Goal: Task Accomplishment & Management: Use online tool/utility

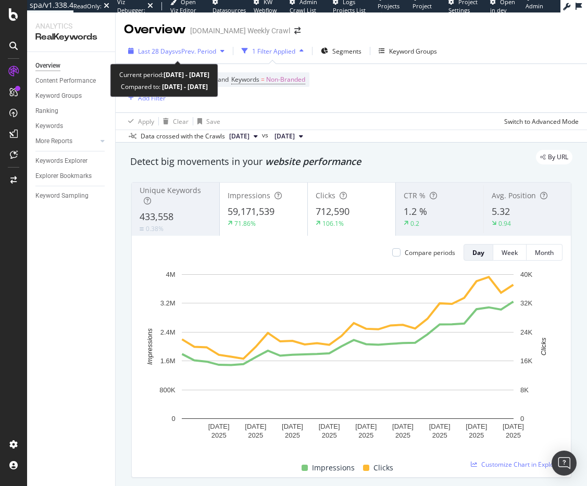
click at [173, 54] on span "Last 28 Days" at bounding box center [156, 51] width 37 height 9
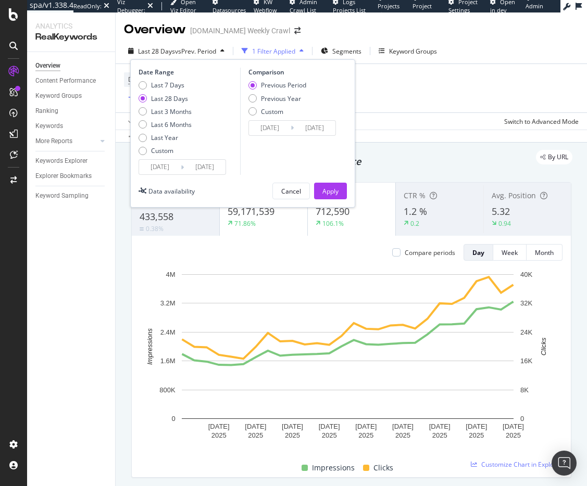
click at [469, 39] on div "Last 28 Days vs Prev. Period 1 Filter Applied Segments Keyword Groups Date Rang…" at bounding box center [351, 91] width 471 height 104
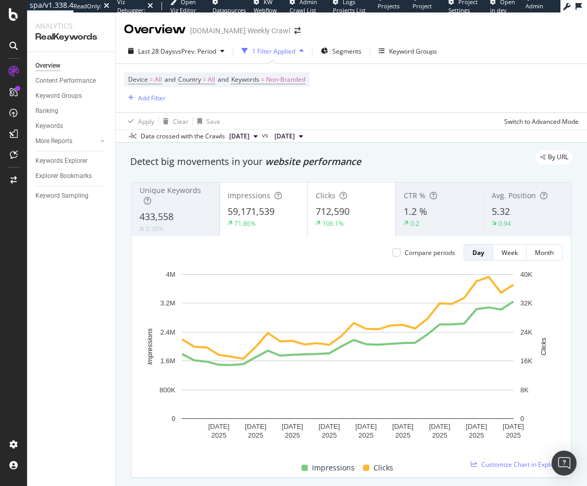
click at [284, 48] on div "1 Filter Applied" at bounding box center [273, 51] width 43 height 9
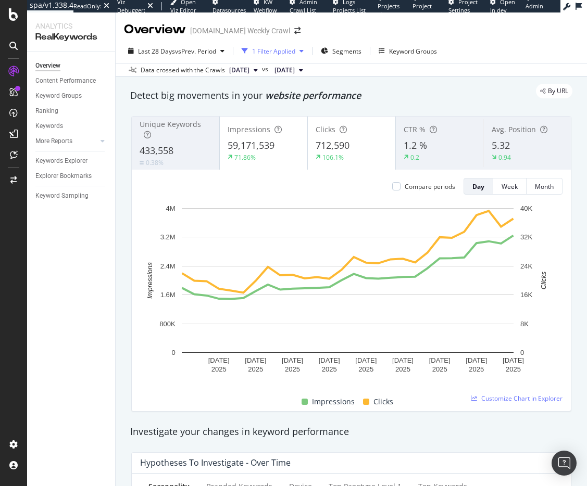
click at [284, 48] on div "1 Filter Applied" at bounding box center [273, 51] width 43 height 9
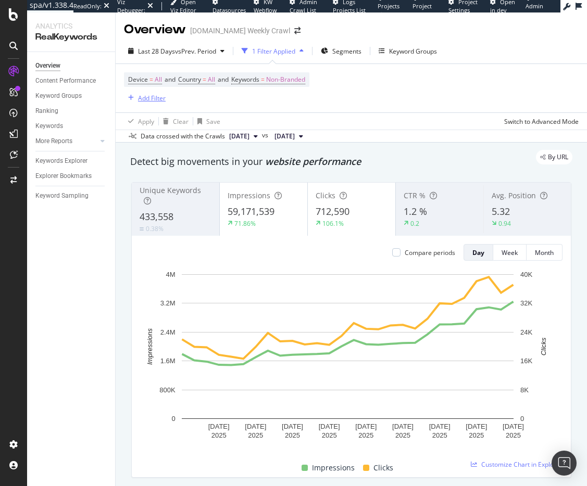
click at [143, 98] on div "Add Filter" at bounding box center [152, 98] width 28 height 9
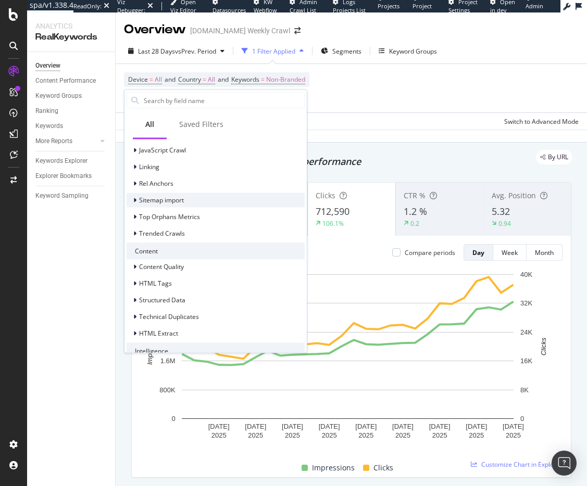
scroll to position [311, 0]
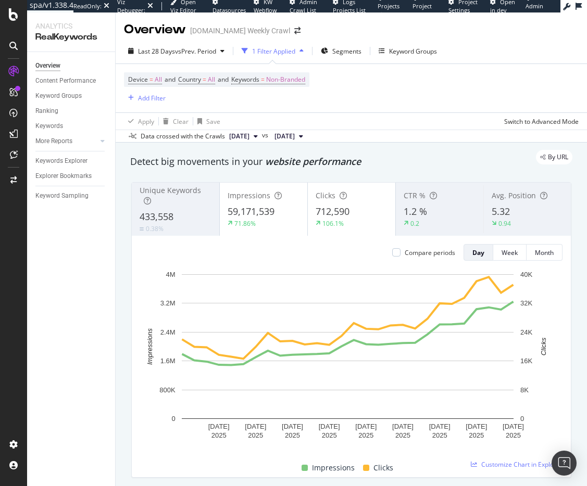
click at [87, 355] on div "Overview Content Performance Keyword Groups Ranking Keywords More Reports Count…" at bounding box center [71, 269] width 88 height 434
click at [404, 50] on div "Keyword Groups" at bounding box center [413, 51] width 48 height 9
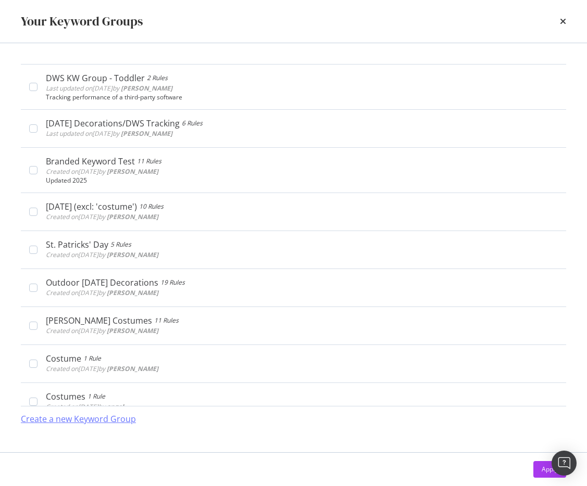
click at [83, 418] on div "Create a new Keyword Group" at bounding box center [78, 419] width 115 height 12
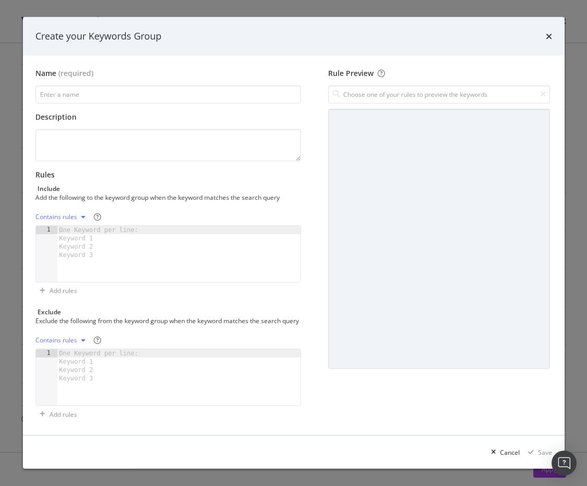
click at [77, 217] on div "modal" at bounding box center [83, 217] width 12 height 6
click at [78, 217] on div "modal" at bounding box center [83, 217] width 12 height 6
click at [549, 35] on icon "times" at bounding box center [549, 36] width 6 height 8
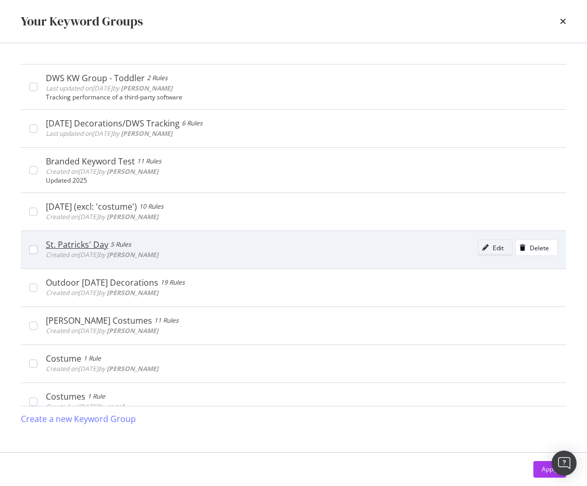
click at [494, 249] on div "Edit" at bounding box center [497, 248] width 11 height 9
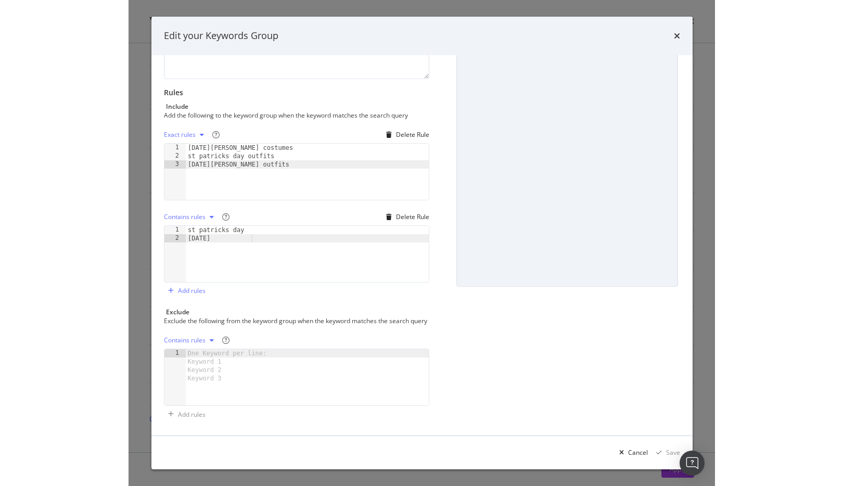
scroll to position [90, 0]
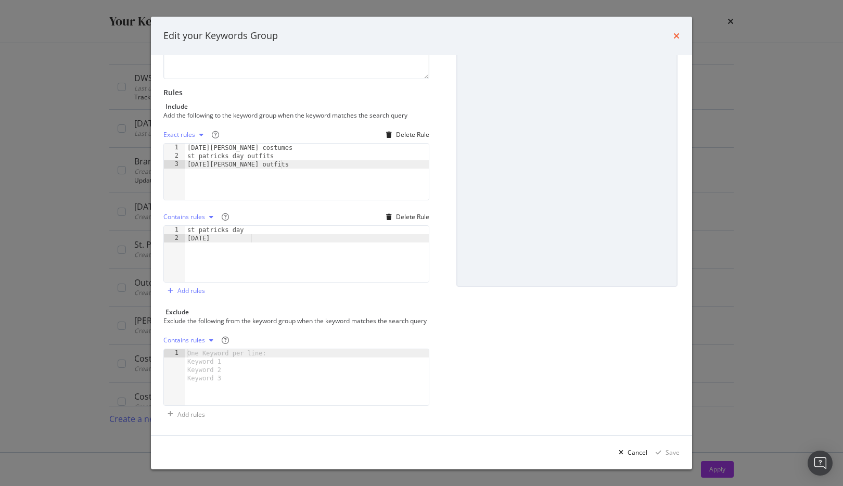
click at [677, 34] on icon "times" at bounding box center [677, 36] width 6 height 8
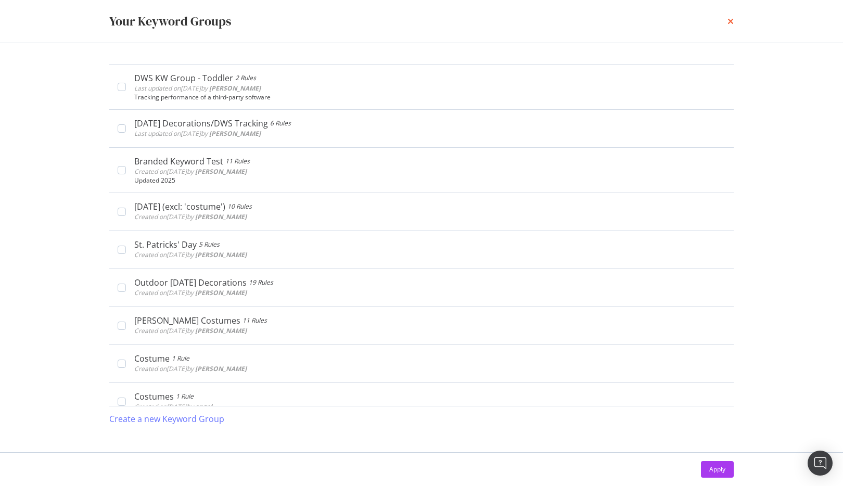
click at [730, 20] on icon "times" at bounding box center [731, 21] width 6 height 8
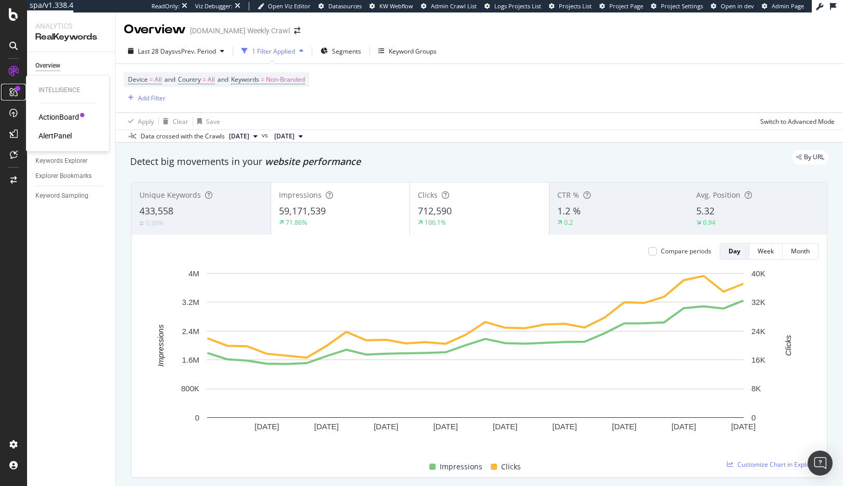
click at [9, 87] on div at bounding box center [13, 92] width 17 height 17
click at [43, 113] on div "Ranking" at bounding box center [46, 111] width 23 height 11
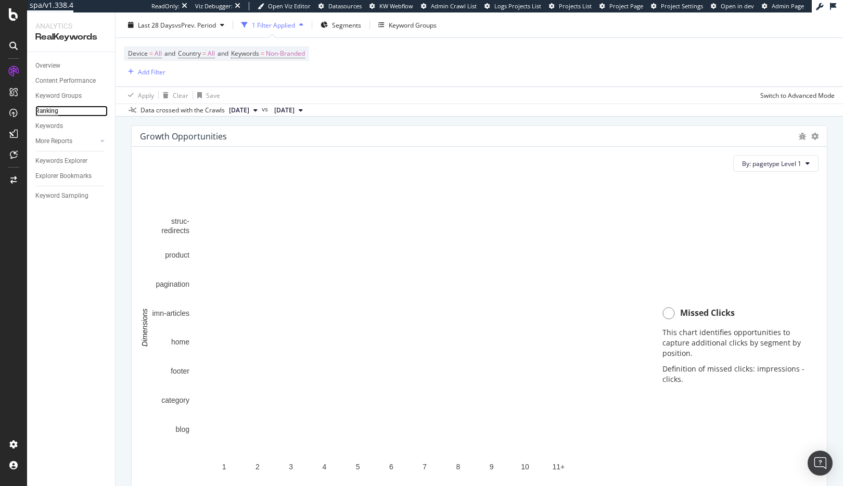
scroll to position [704, 0]
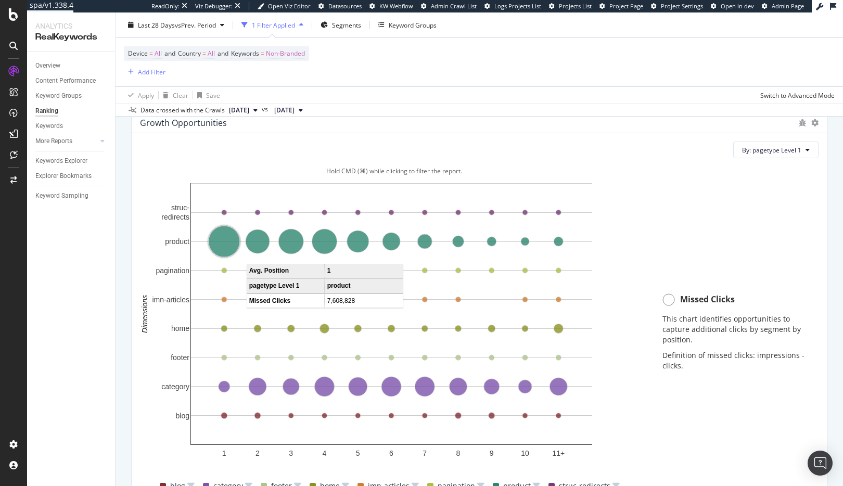
click at [226, 239] on circle "A chart." at bounding box center [224, 241] width 31 height 31
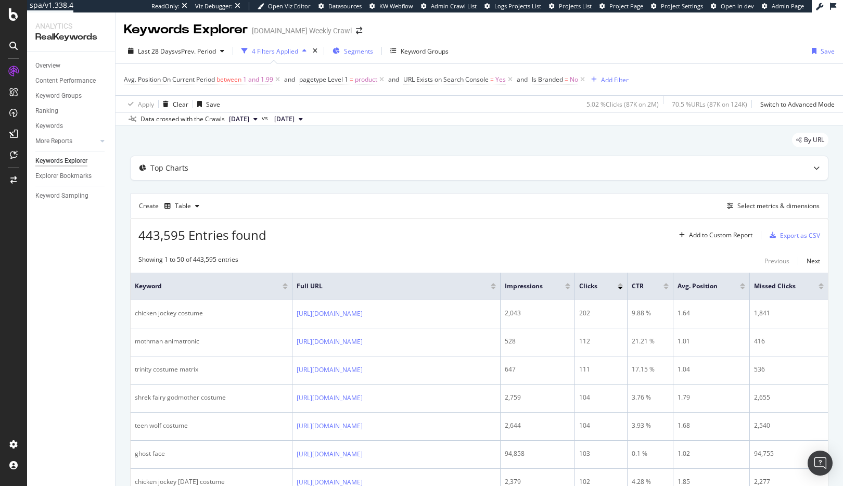
click at [361, 50] on span "Segments" at bounding box center [358, 51] width 29 height 9
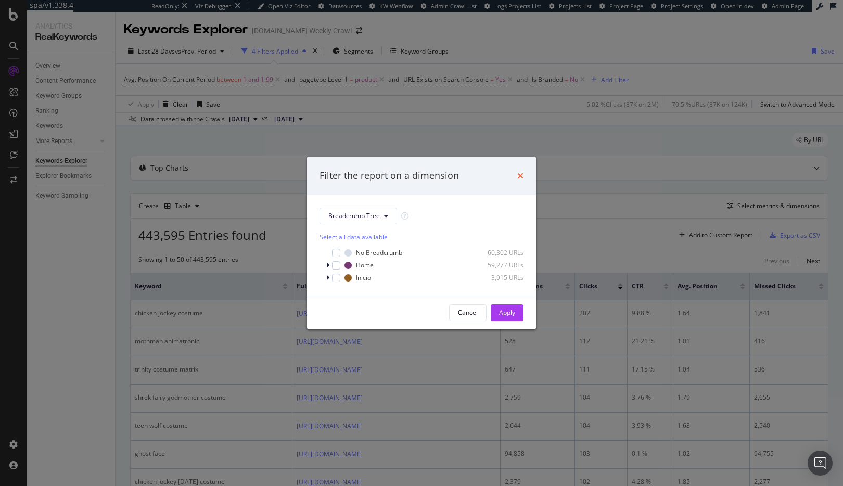
click at [522, 176] on icon "times" at bounding box center [520, 176] width 6 height 8
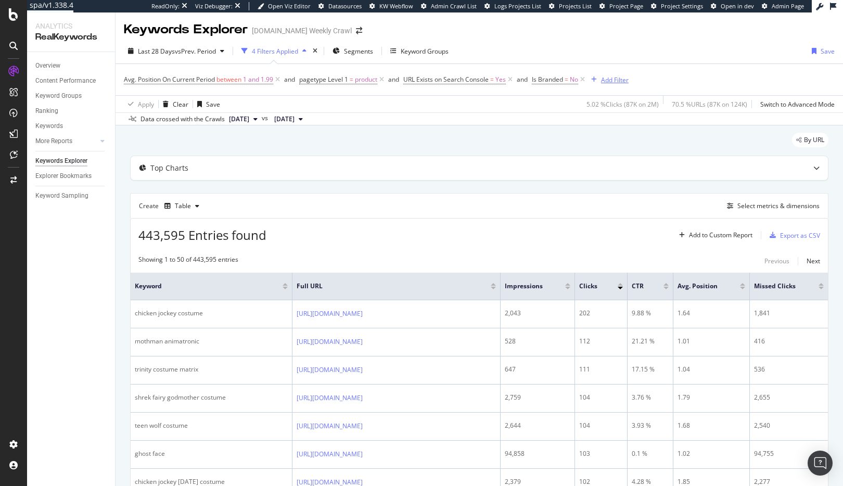
click at [629, 81] on div "Add Filter" at bounding box center [615, 79] width 28 height 9
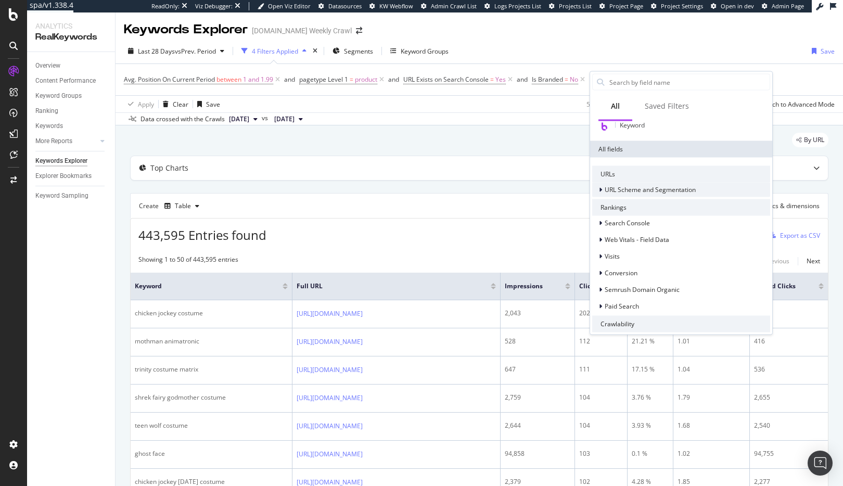
scroll to position [47, 0]
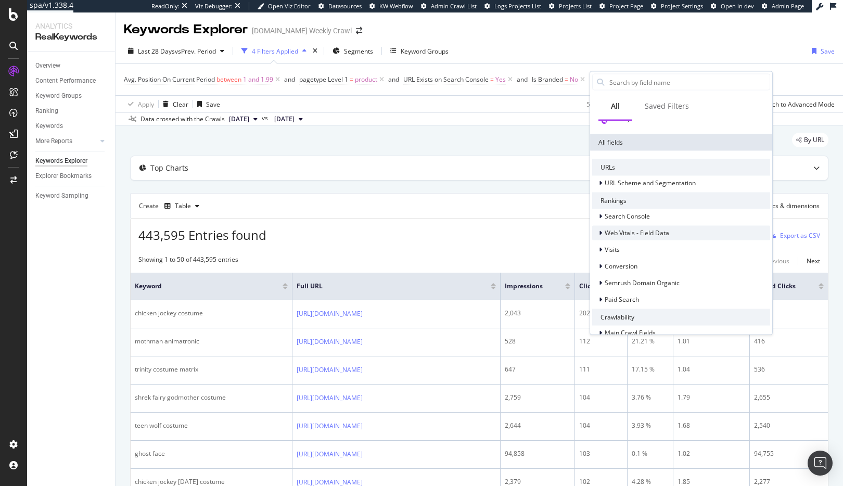
click at [652, 232] on span "Web Vitals - Field Data" at bounding box center [637, 233] width 65 height 9
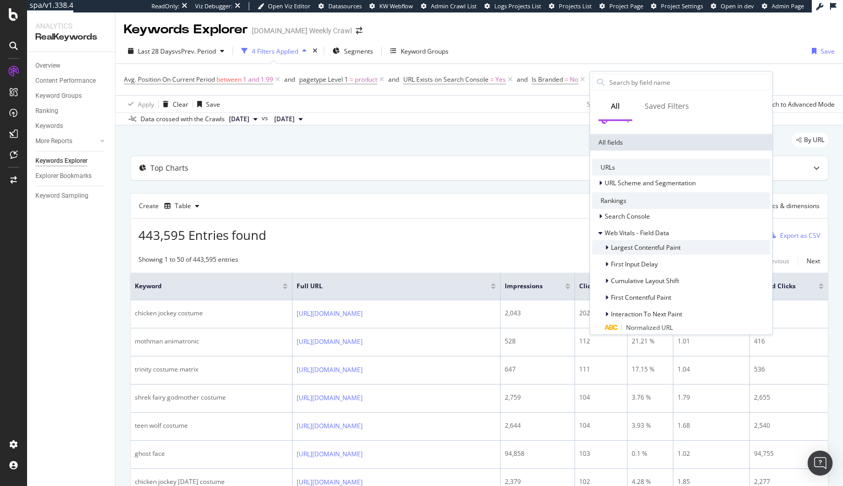
click at [651, 251] on span "Largest Contentful Paint" at bounding box center [646, 247] width 70 height 9
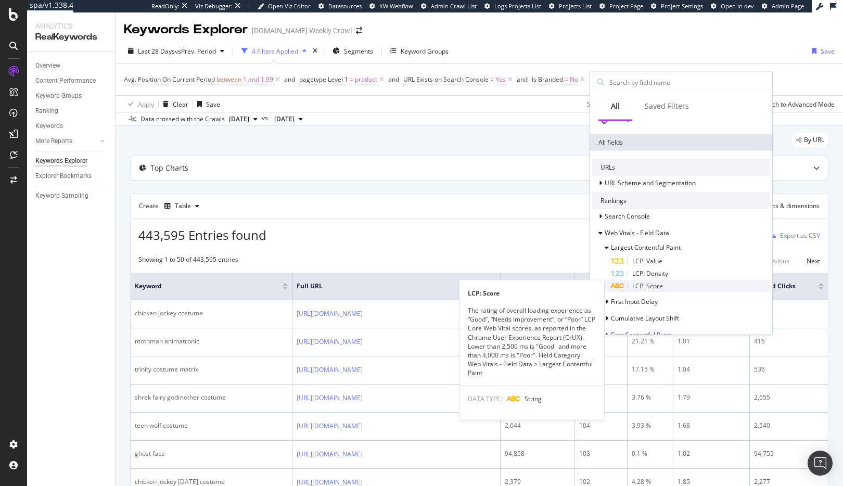
click at [648, 284] on span "LCP: Score" at bounding box center [648, 286] width 31 height 9
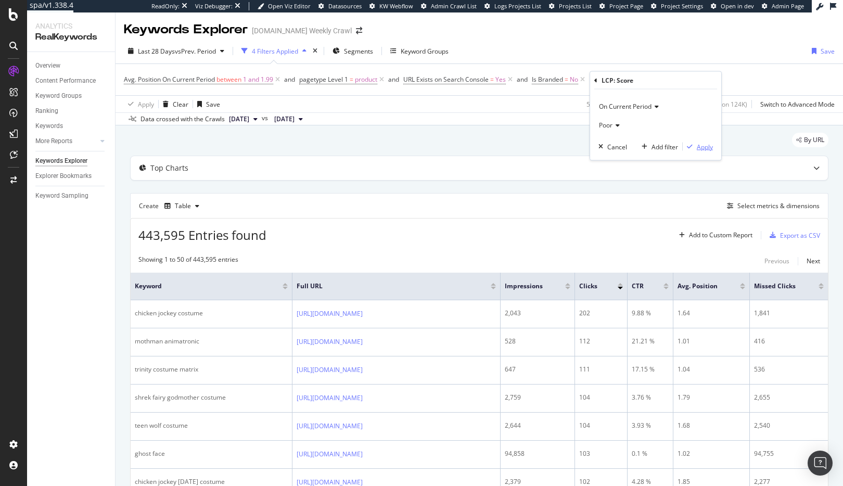
click at [710, 146] on div "Apply" at bounding box center [705, 146] width 16 height 9
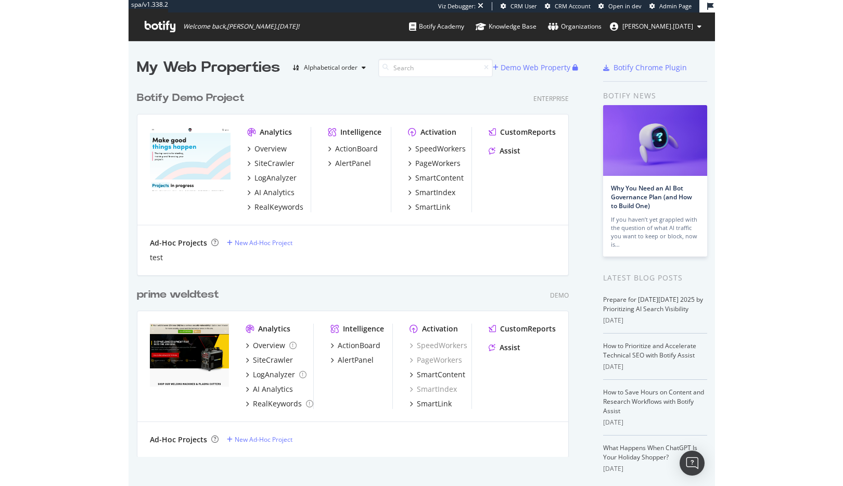
scroll to position [478, 571]
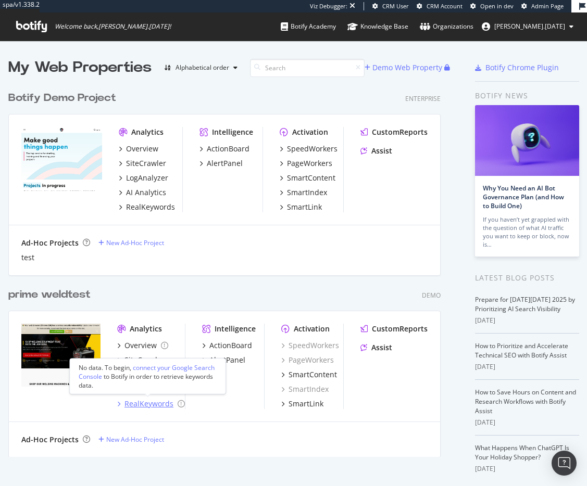
click at [134, 407] on div "RealKeywords" at bounding box center [148, 404] width 49 height 10
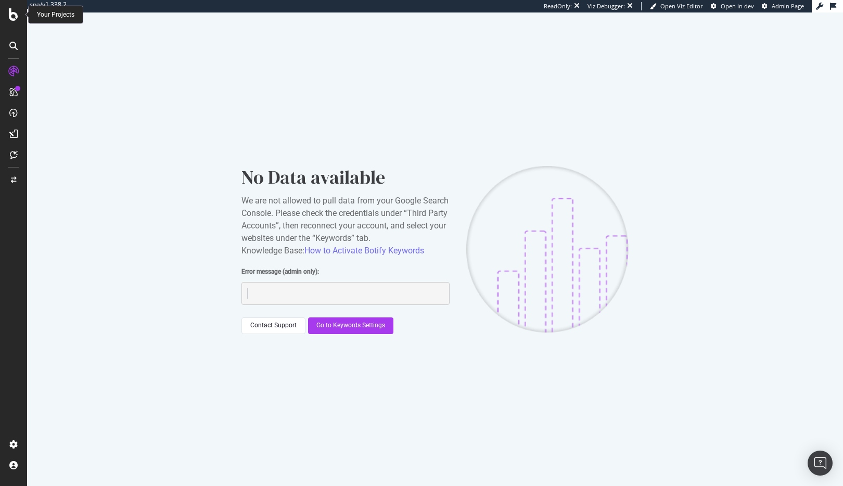
click at [12, 12] on icon at bounding box center [13, 14] width 9 height 12
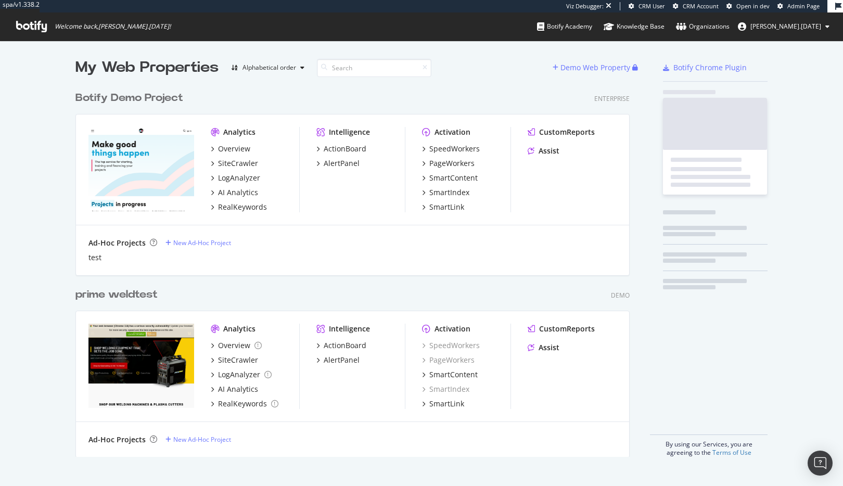
scroll to position [478, 828]
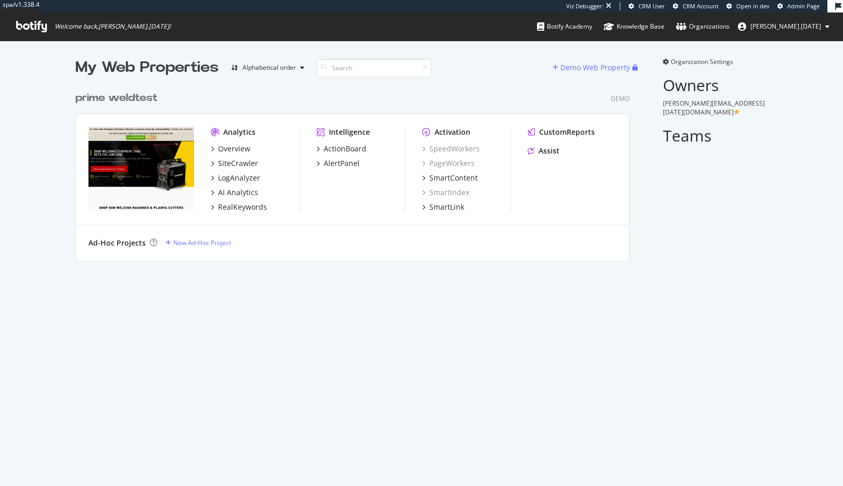
scroll to position [174, 555]
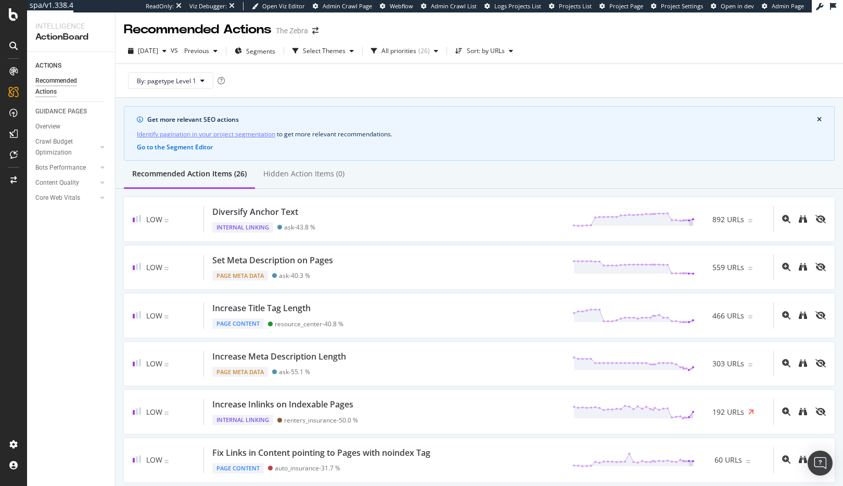
click at [16, 46] on icon at bounding box center [13, 46] width 8 height 8
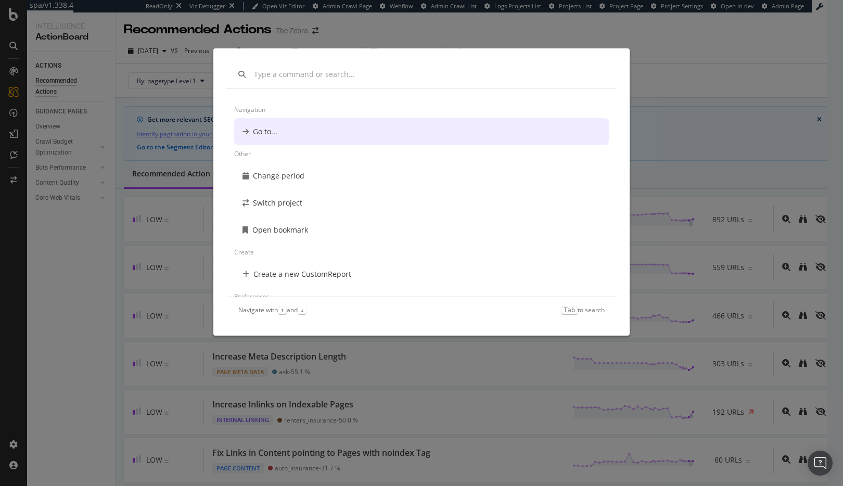
click at [13, 26] on div "Navigation Go to... Other Change period Switch project Open bookmark Create Cre…" at bounding box center [421, 243] width 843 height 486
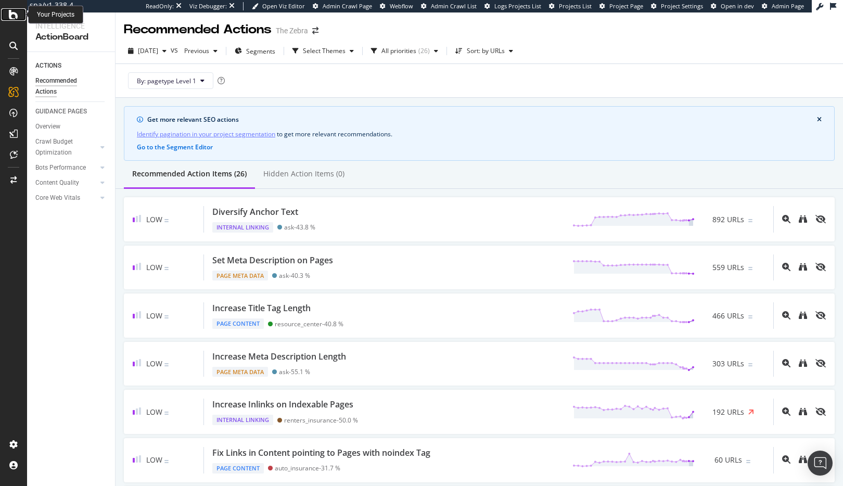
click at [13, 18] on icon at bounding box center [13, 14] width 9 height 12
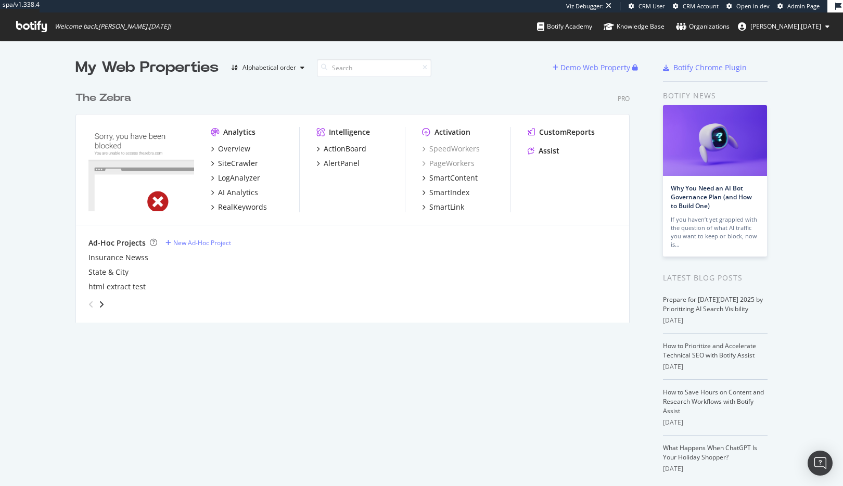
scroll to position [237, 555]
click at [29, 23] on icon at bounding box center [31, 26] width 31 height 11
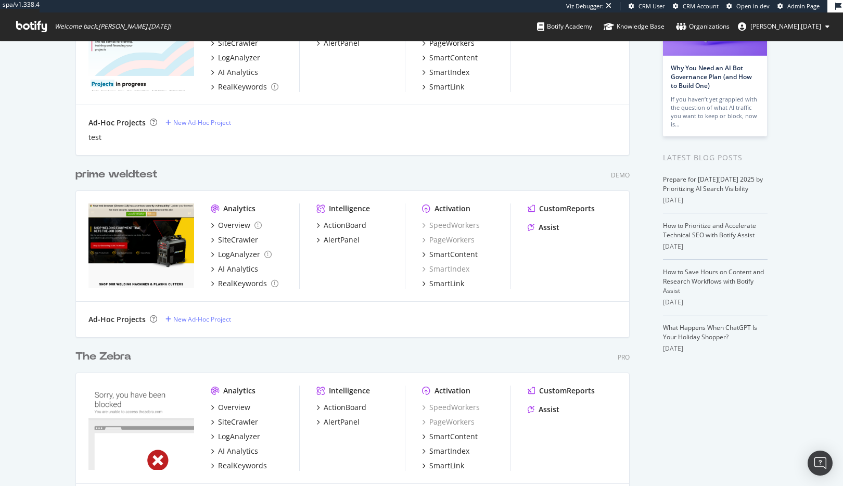
scroll to position [108, 0]
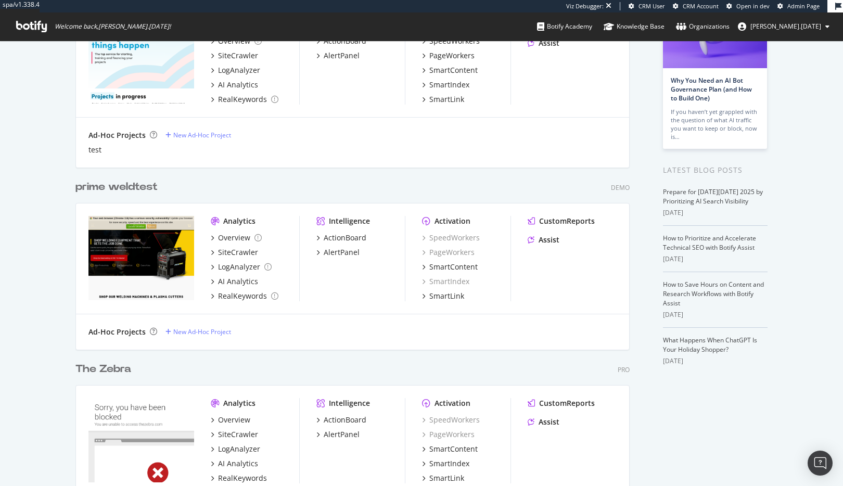
click at [296, 83] on div "Analytics Overview SiteCrawler LogAnalyzer AI Analytics RealKeywords Intelligen…" at bounding box center [352, 62] width 553 height 111
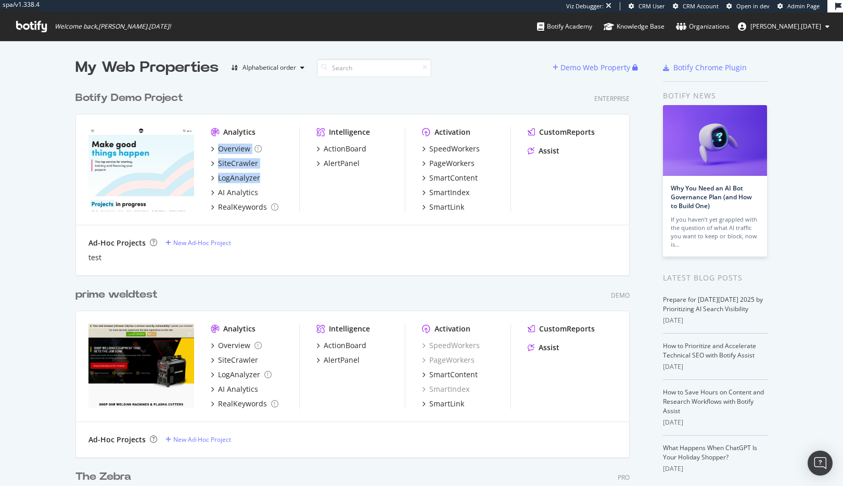
scroll to position [232, 0]
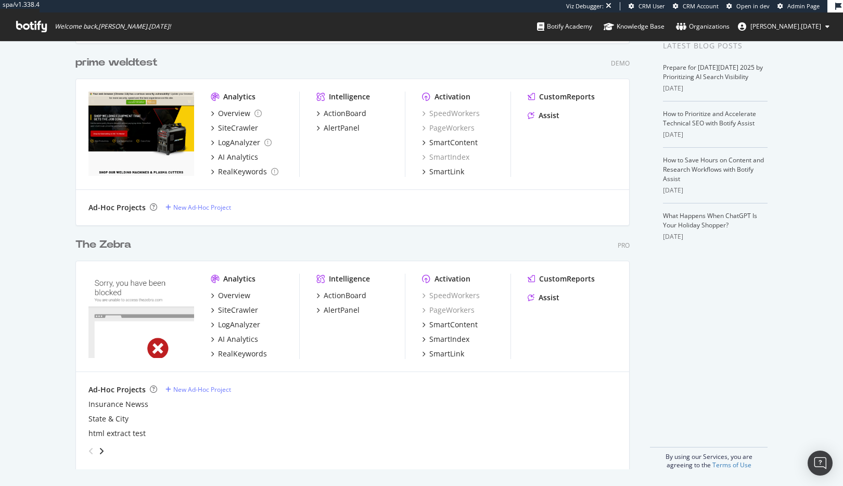
click at [302, 388] on div "Ad-Hoc Projects New Ad-Hoc Project" at bounding box center [353, 390] width 528 height 10
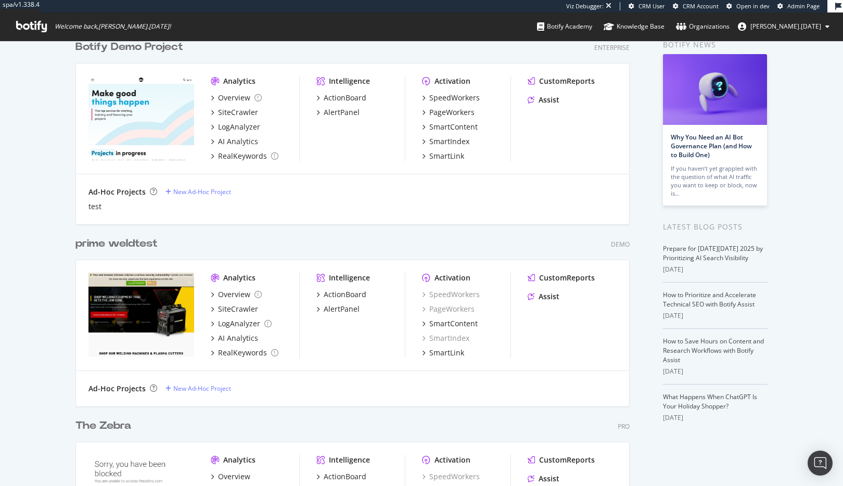
scroll to position [0, 0]
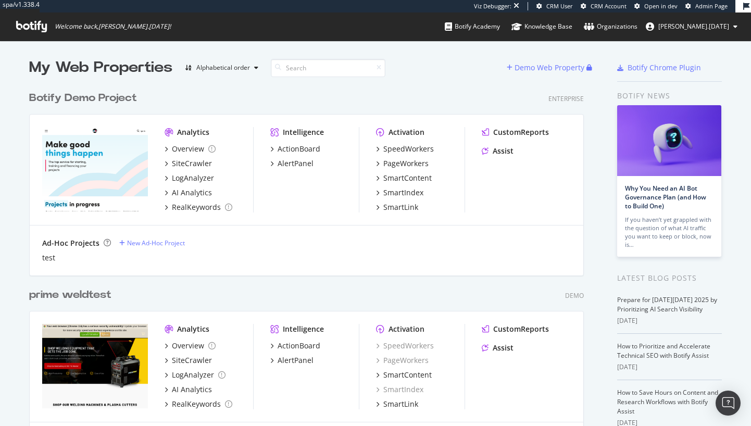
scroll to position [418, 735]
